Goal: Browse casually

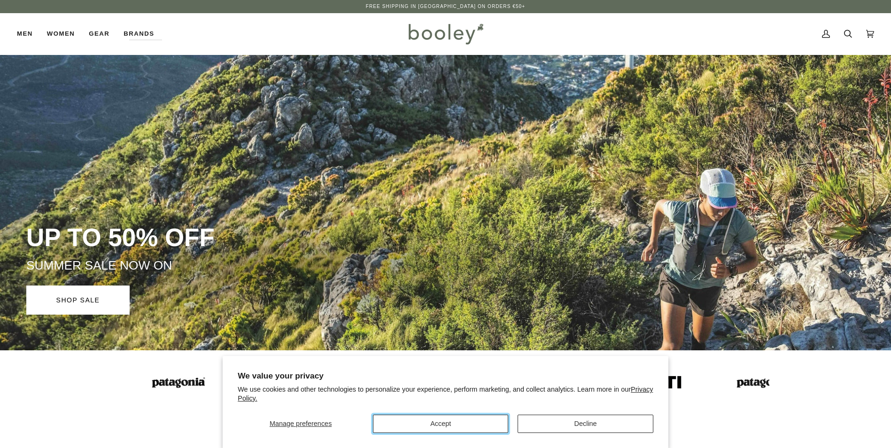
click at [428, 426] on button "Accept" at bounding box center [440, 424] width 135 height 18
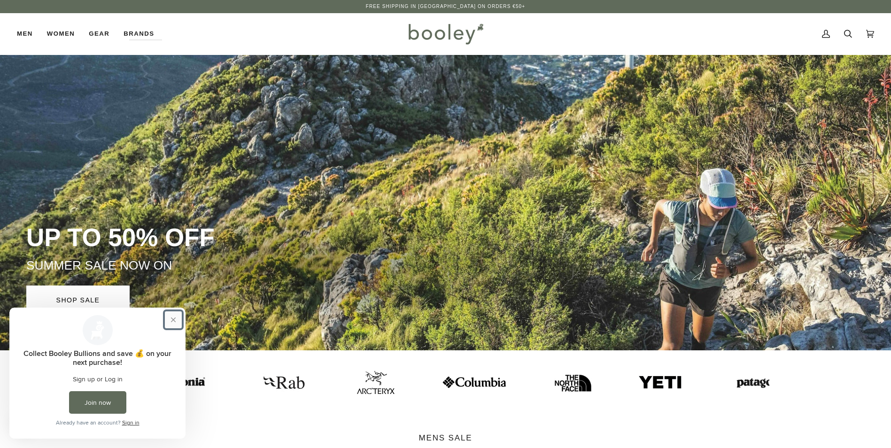
click at [172, 313] on button "Close prompt" at bounding box center [173, 320] width 17 height 17
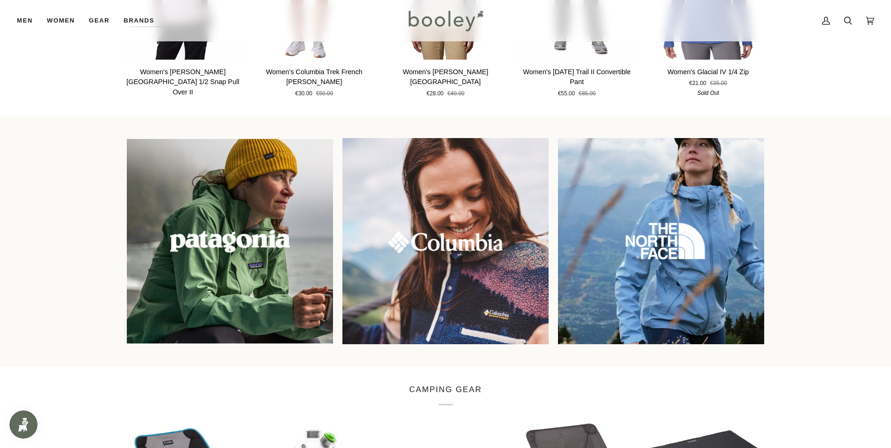
scroll to position [799, 0]
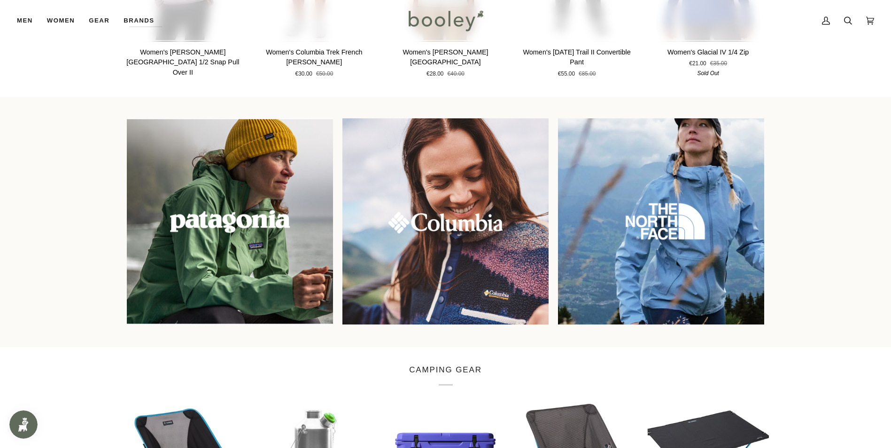
click at [670, 268] on img at bounding box center [661, 221] width 223 height 223
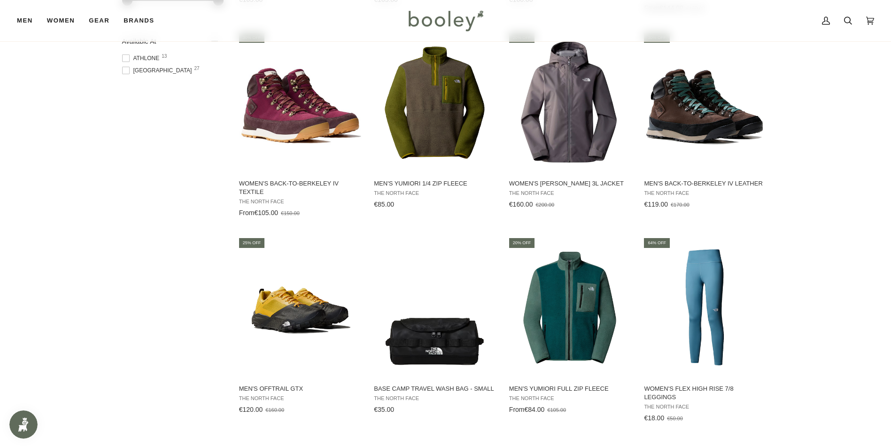
scroll to position [799, 0]
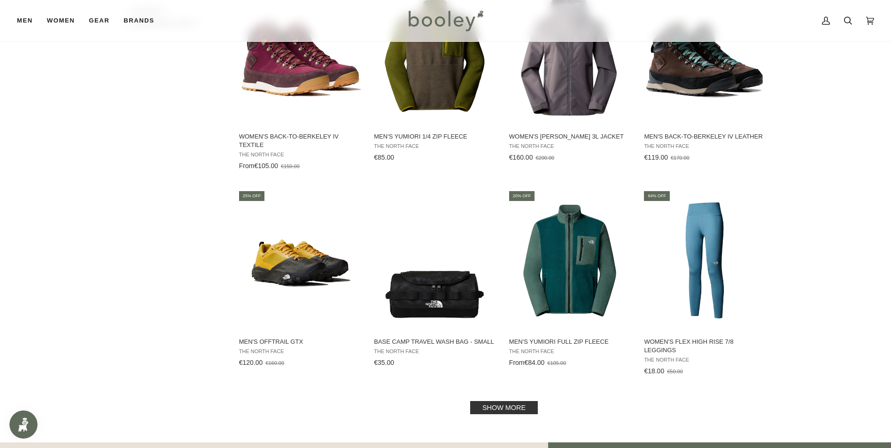
click at [512, 407] on link "Show more" at bounding box center [504, 407] width 68 height 13
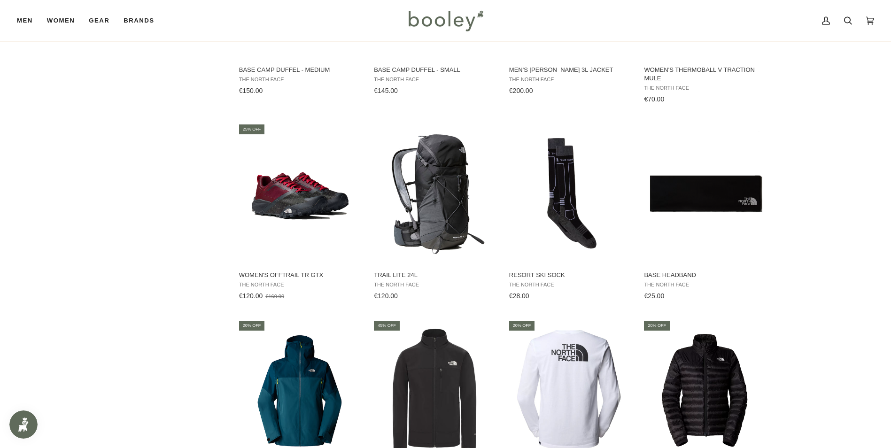
scroll to position [1269, 0]
